Goal: Task Accomplishment & Management: Manage account settings

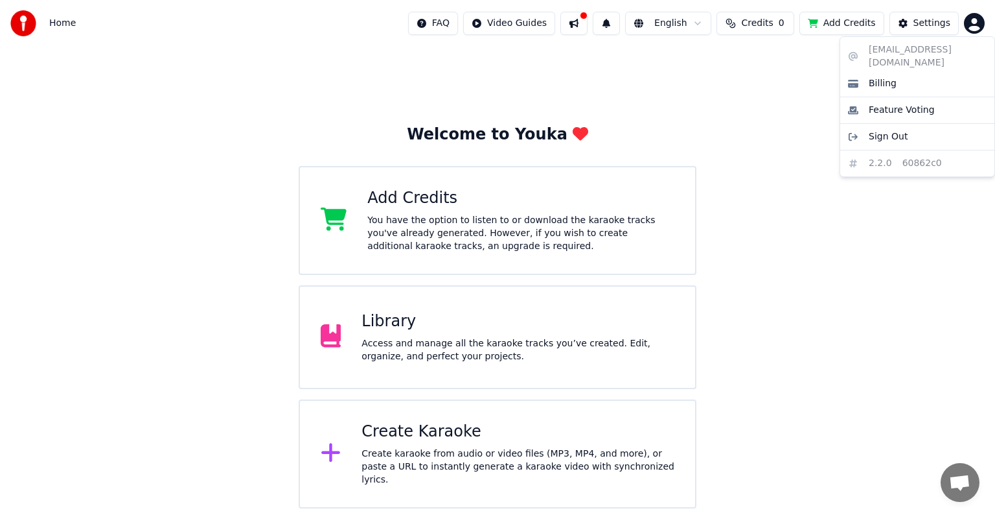
click at [980, 21] on html "Home FAQ Video Guides English Credits 0 Add Credits Settings Welcome to Youka A…" at bounding box center [497, 254] width 995 height 508
click at [411, 431] on html "Home FAQ Video Guides English Credits 0 Add Credits Settings Welcome to Youka A…" at bounding box center [497, 254] width 995 height 508
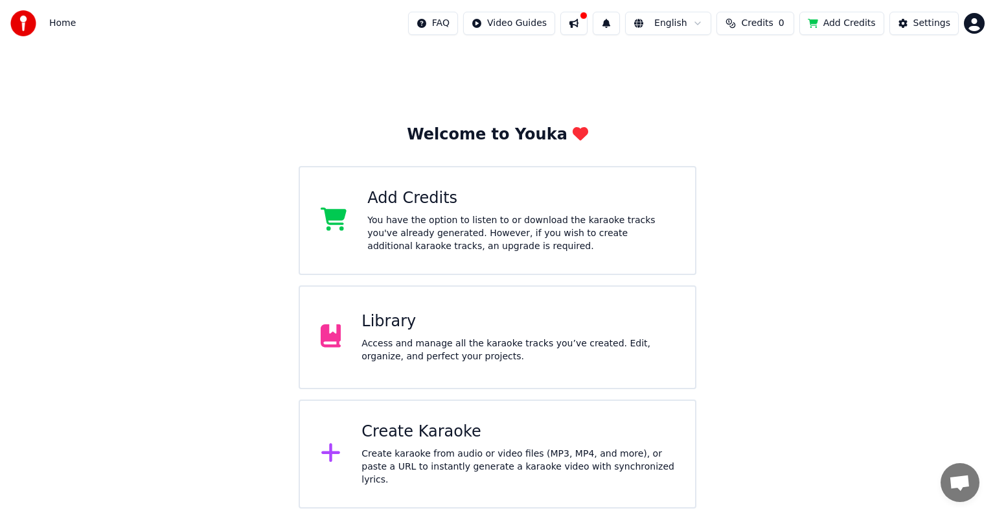
click at [375, 442] on div "Create Karaoke" at bounding box center [518, 431] width 313 height 21
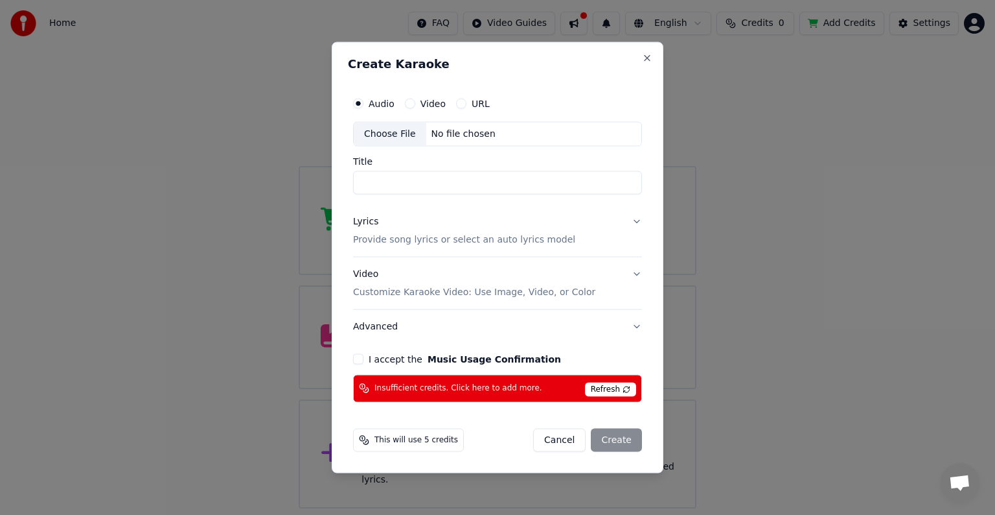
click at [571, 441] on button "Cancel" at bounding box center [559, 439] width 52 height 23
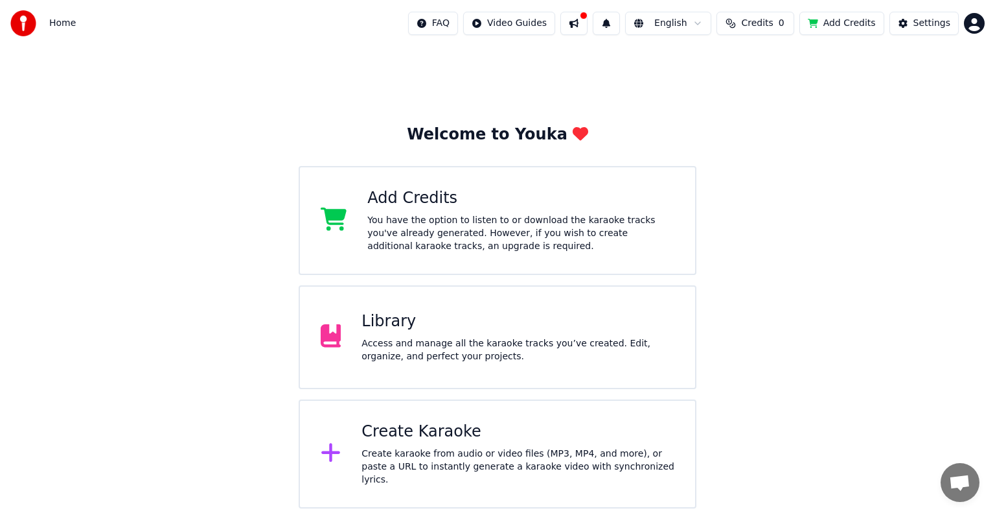
click at [974, 20] on html "Home FAQ Video Guides English Credits 0 Add Credits Settings Welcome to Youka A…" at bounding box center [497, 254] width 995 height 508
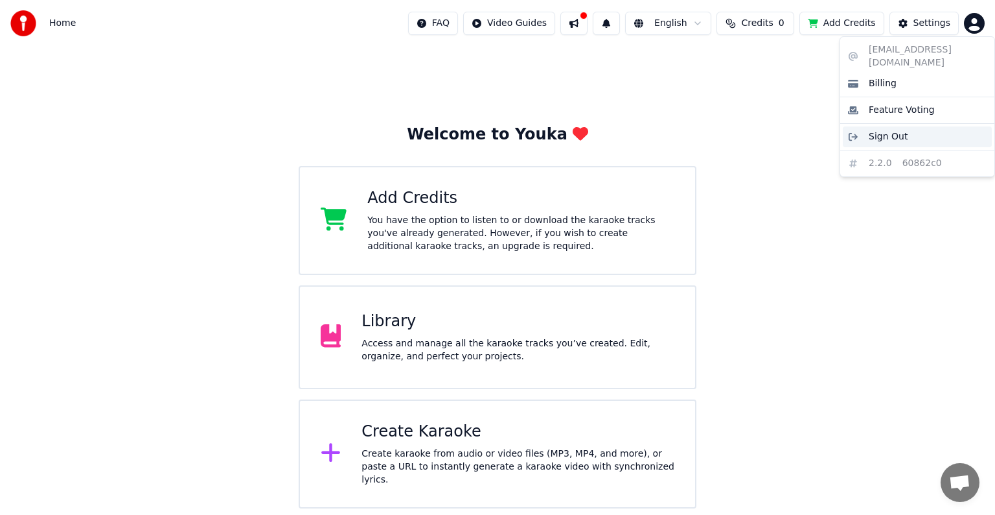
click at [880, 130] on span "Sign Out" at bounding box center [888, 136] width 39 height 13
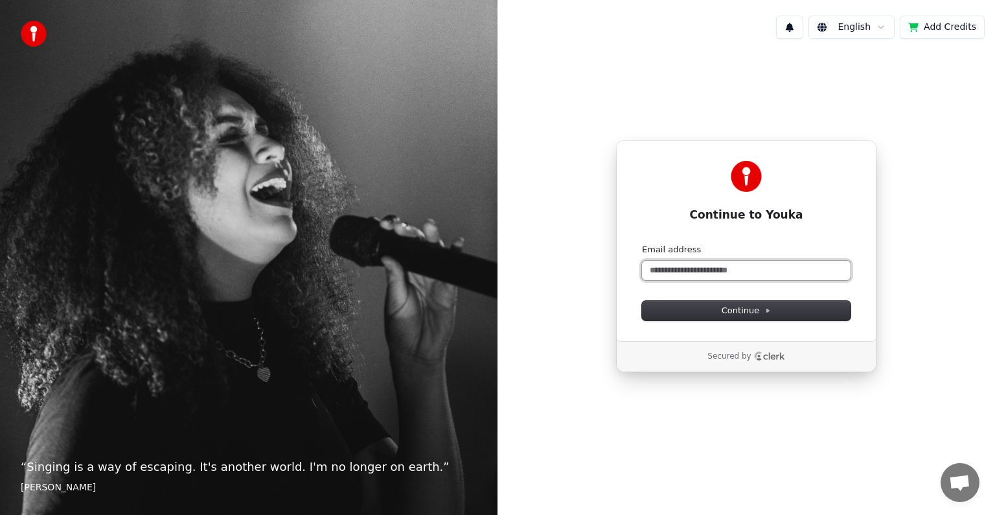
click at [721, 270] on input "Email address" at bounding box center [746, 270] width 209 height 19
click at [734, 308] on span "Continue" at bounding box center [746, 311] width 49 height 12
type input "**********"
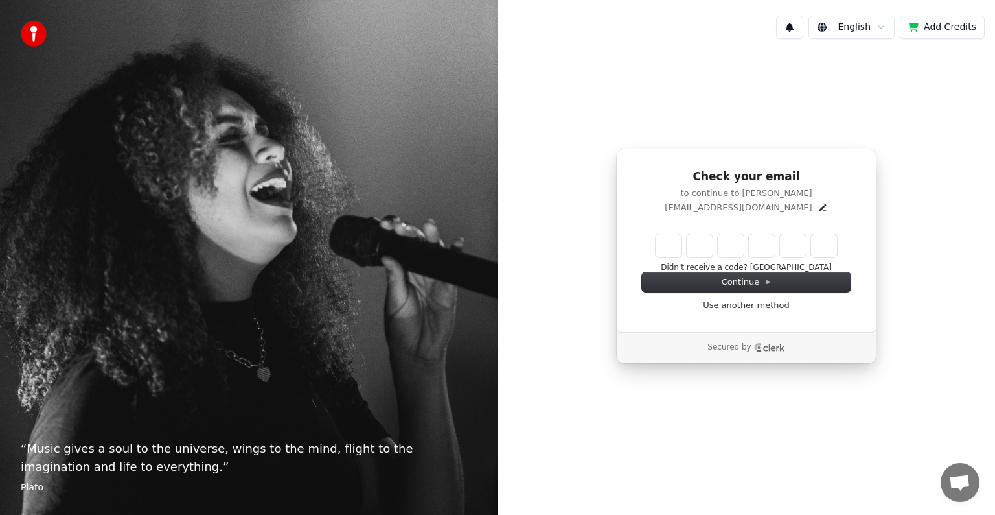
click at [673, 242] on input "Enter verification code" at bounding box center [746, 245] width 181 height 23
type input "******"
